Goal: Transaction & Acquisition: Purchase product/service

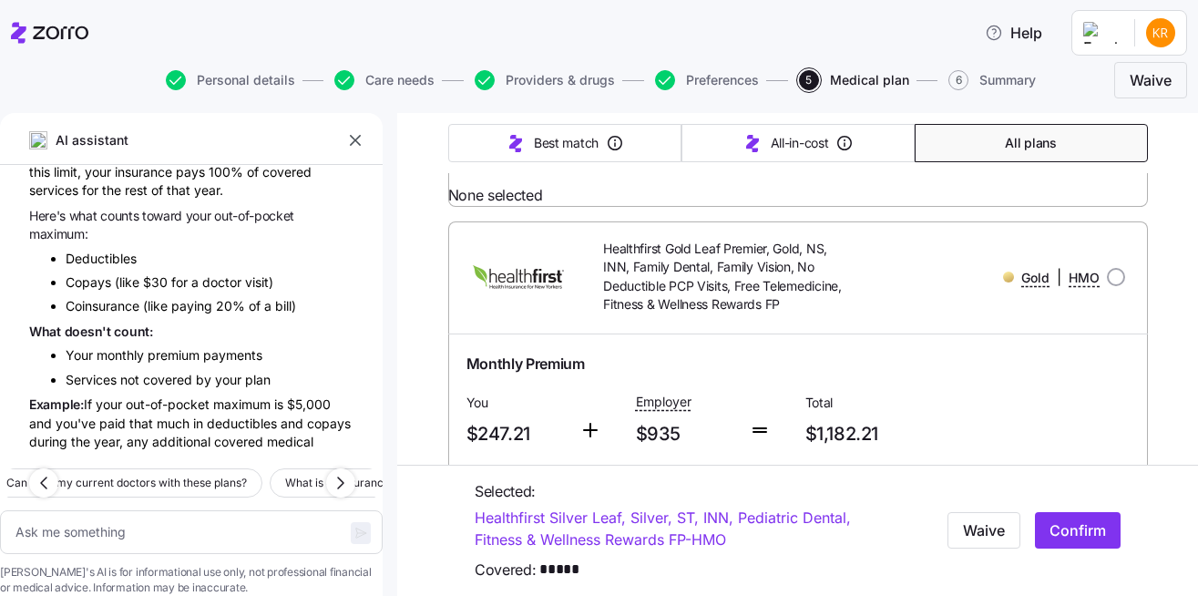
scroll to position [6325, 0]
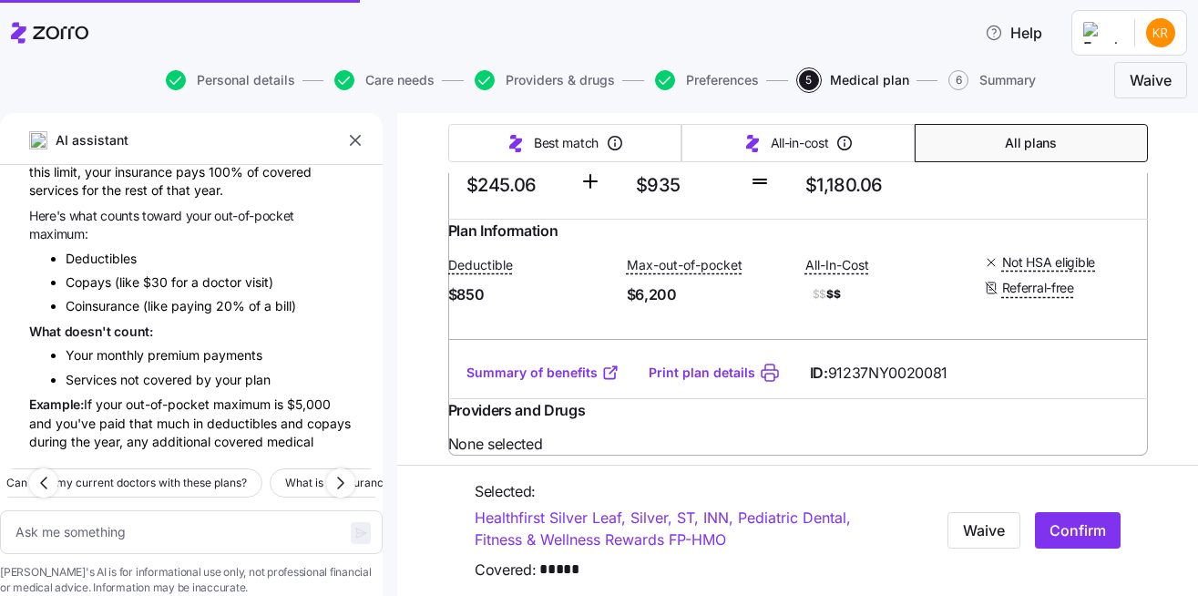
type textarea "x"
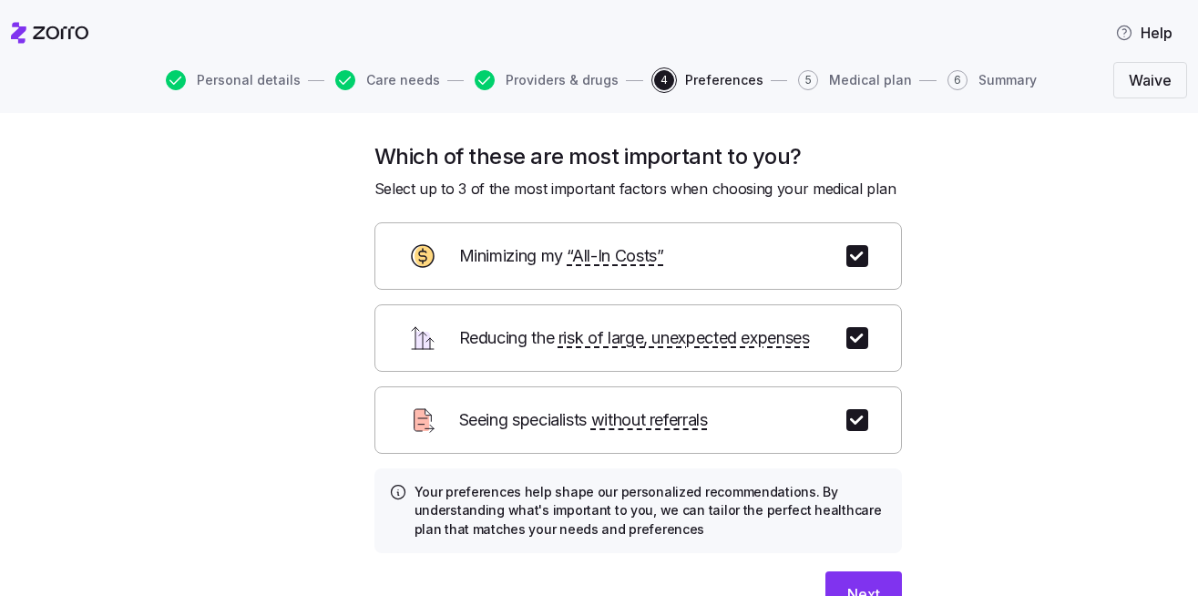
scroll to position [108, 0]
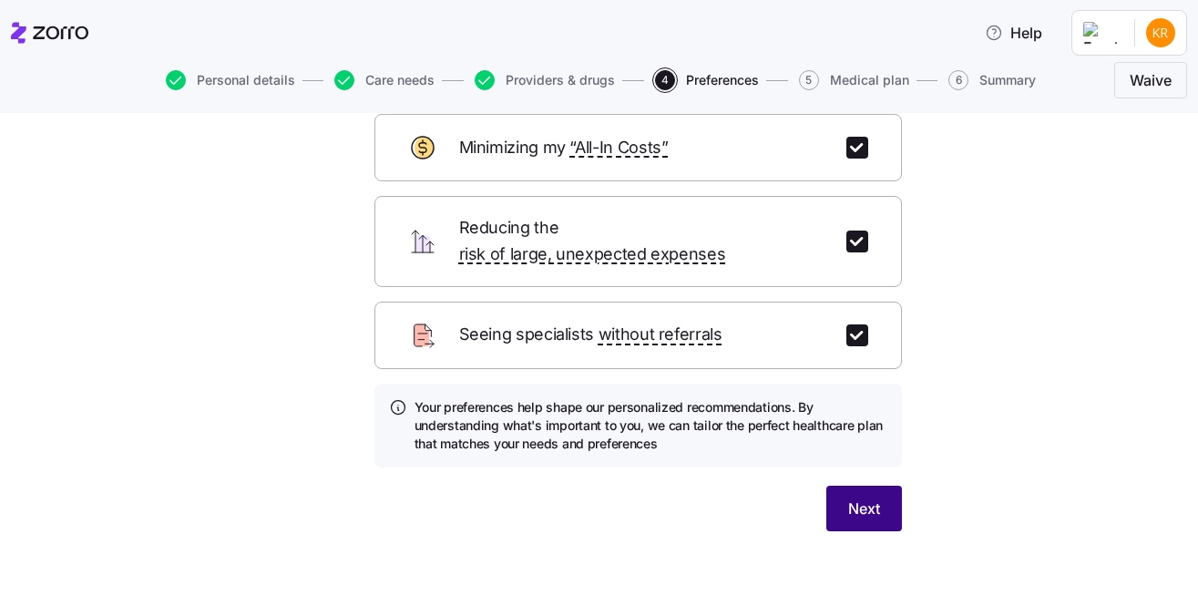
click at [870, 497] on span "Next" at bounding box center [864, 508] width 32 height 22
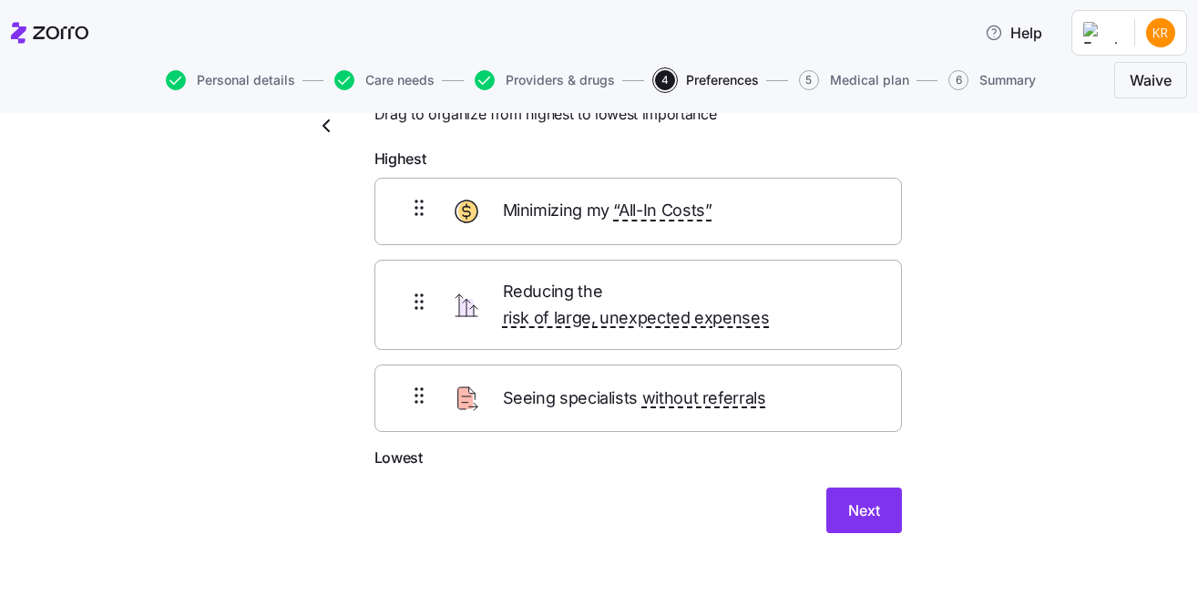
scroll to position [76, 0]
click at [861, 498] on span "Next" at bounding box center [864, 509] width 32 height 22
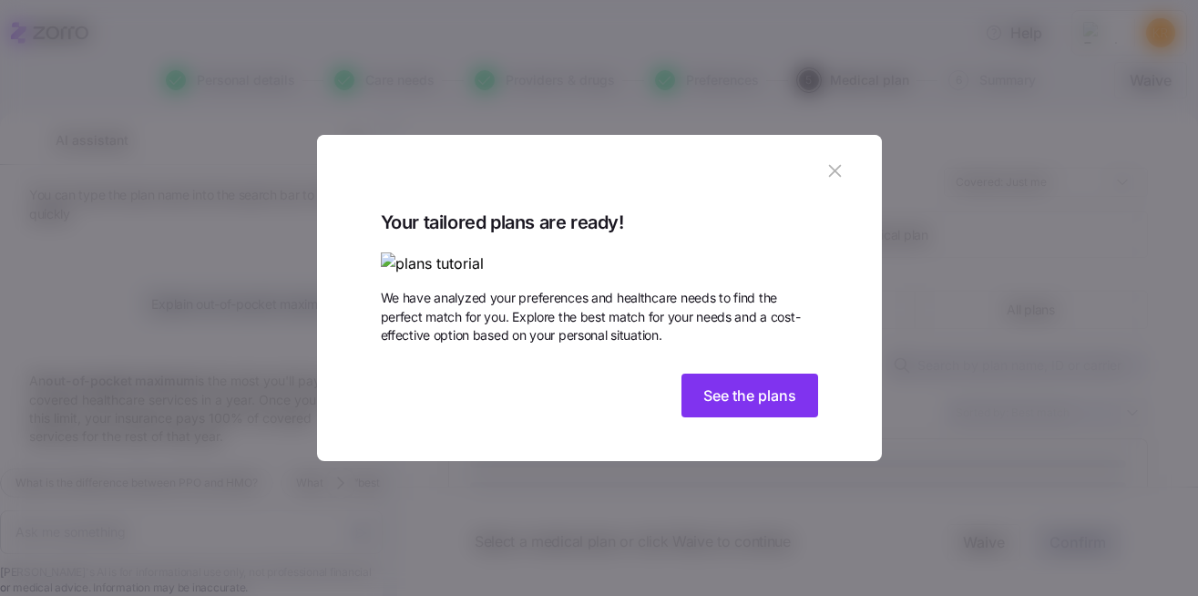
scroll to position [1768, 0]
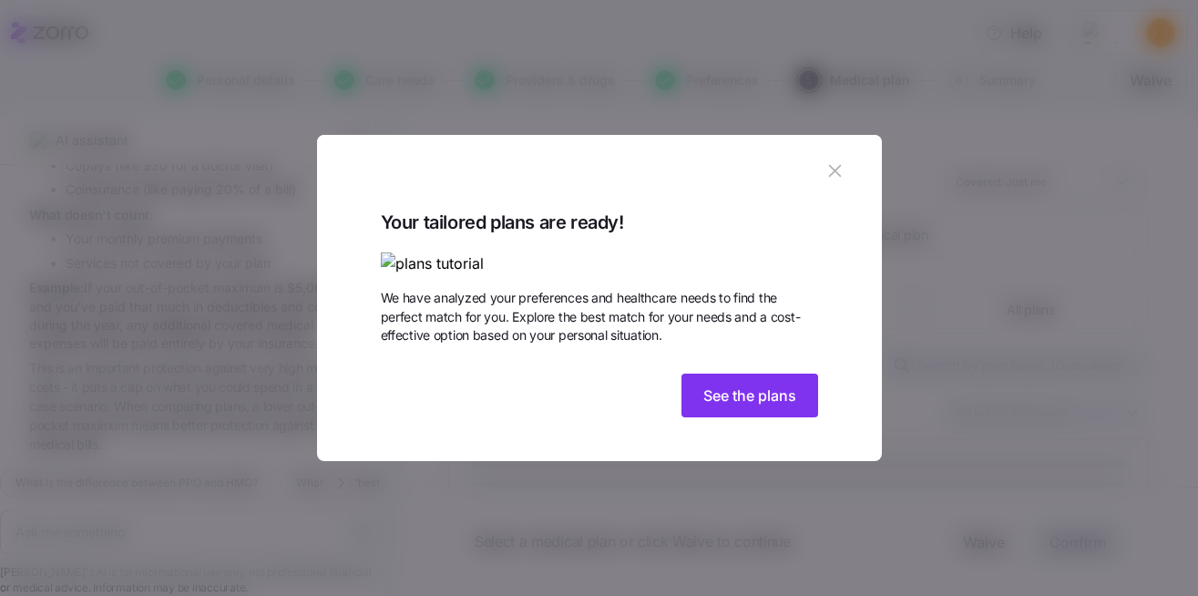
type textarea "x"
